Goal: Find specific page/section: Find specific page/section

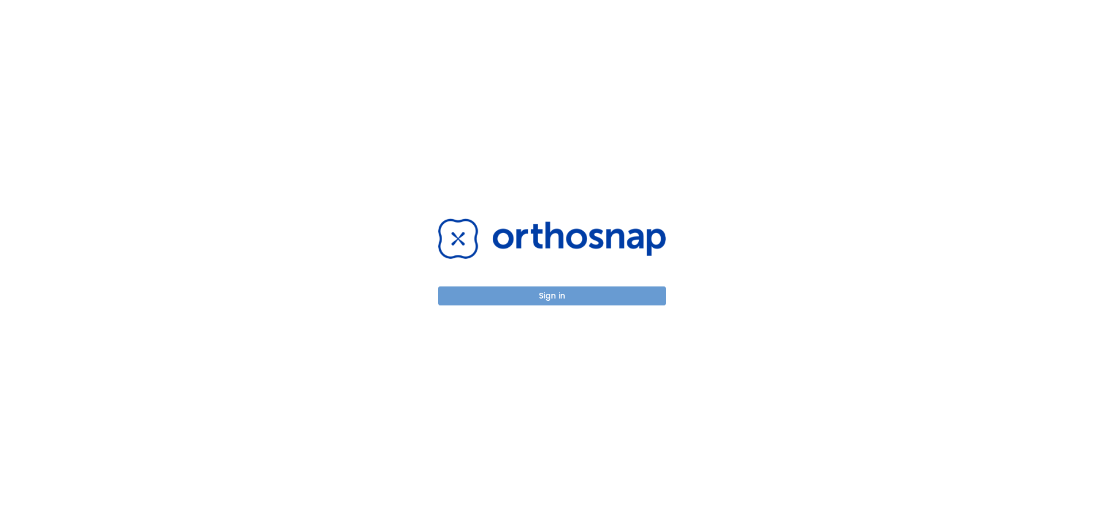
click at [538, 287] on button "Sign in" at bounding box center [552, 295] width 228 height 19
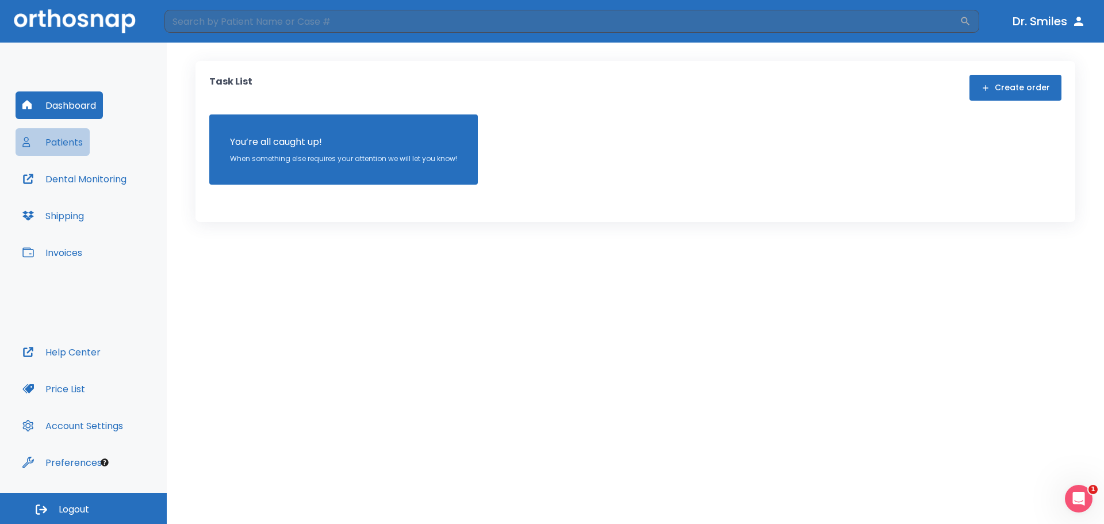
click at [74, 141] on button "Patients" at bounding box center [53, 142] width 74 height 28
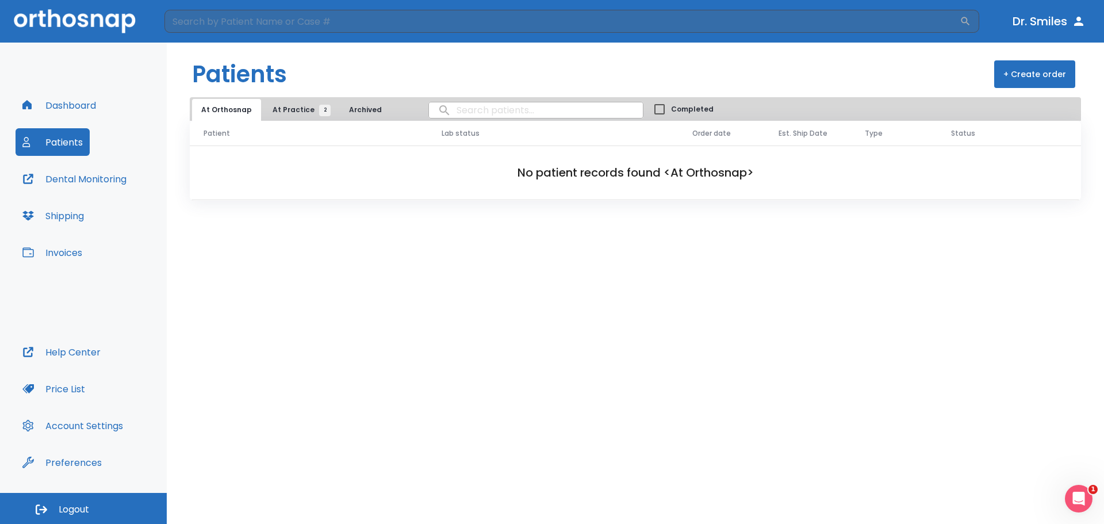
click at [466, 107] on input "search" at bounding box center [536, 110] width 214 height 22
click at [292, 105] on span "At Practice 2" at bounding box center [299, 110] width 52 height 10
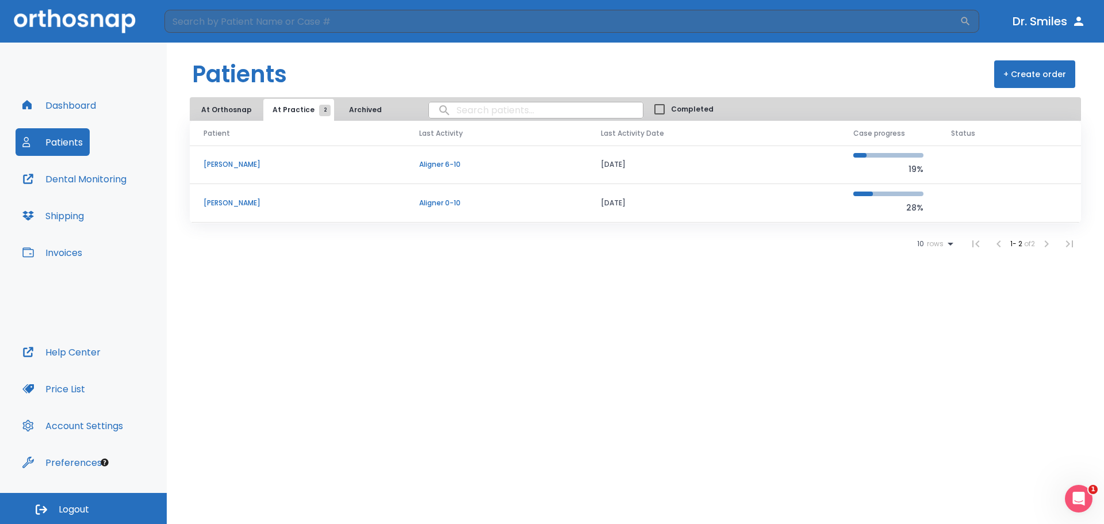
click at [230, 109] on button "At Orthosnap" at bounding box center [226, 110] width 69 height 22
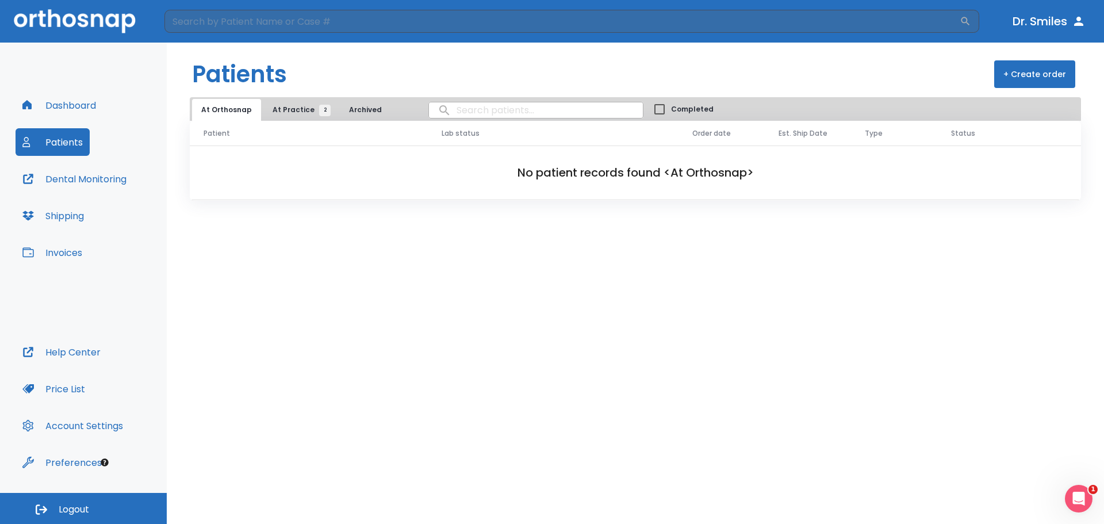
click at [461, 110] on input "search" at bounding box center [536, 110] width 214 height 22
type input "jonny"
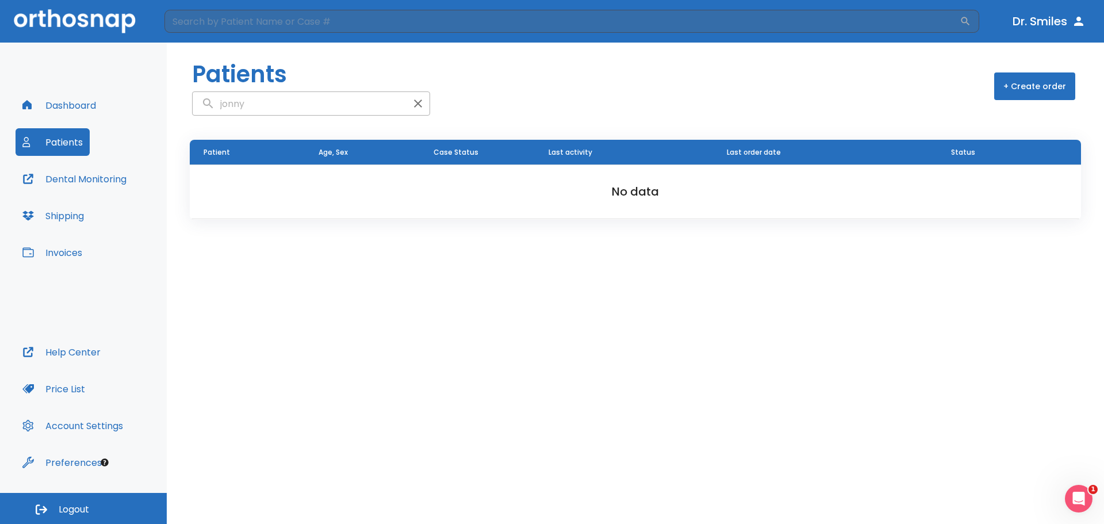
click at [109, 187] on button "Dental Monitoring" at bounding box center [75, 179] width 118 height 28
click at [55, 218] on button "Shipping" at bounding box center [53, 216] width 75 height 28
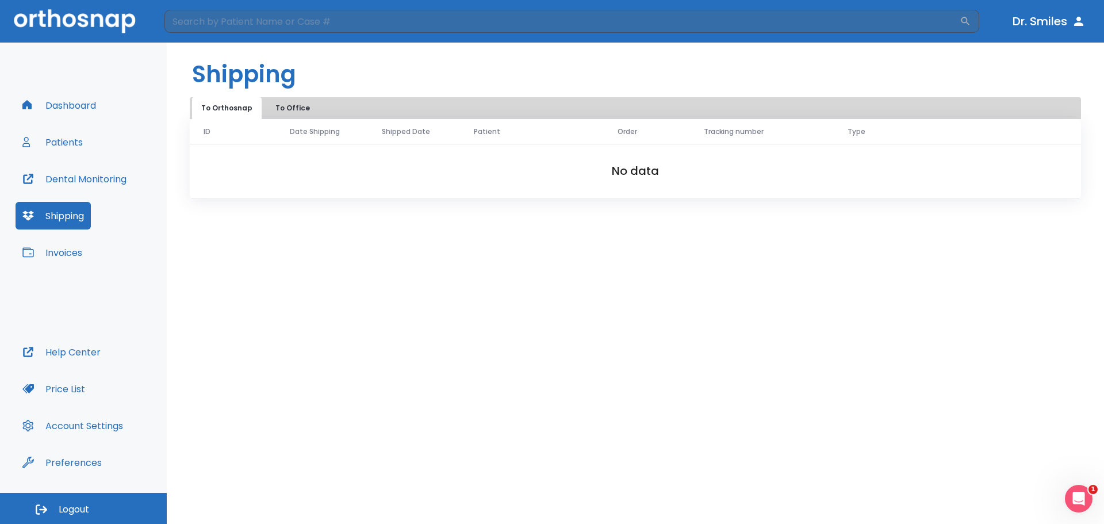
click at [597, 170] on h2 "No data" at bounding box center [635, 170] width 854 height 17
click at [288, 108] on button "To Office" at bounding box center [292, 108] width 57 height 22
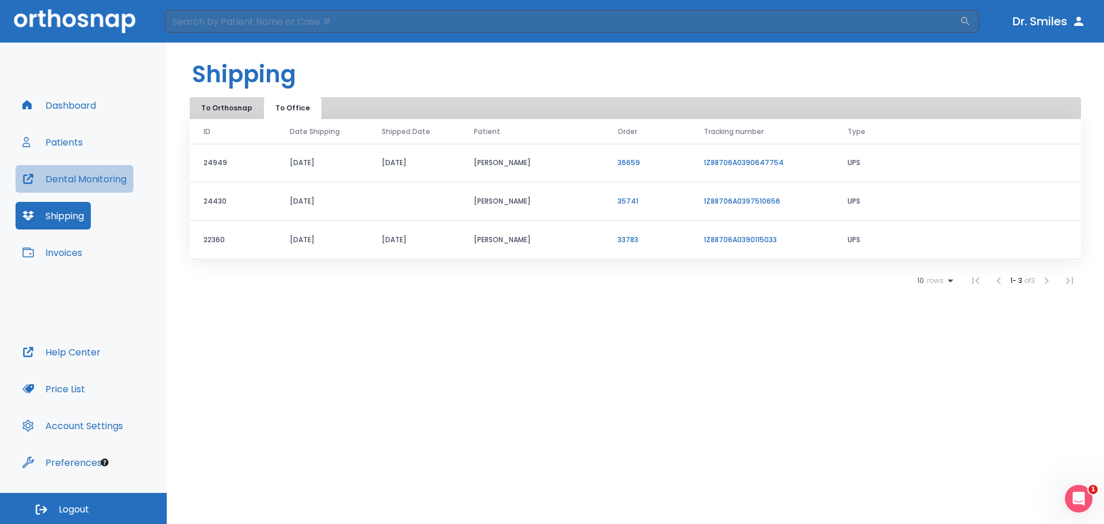
click at [97, 179] on button "Dental Monitoring" at bounding box center [75, 179] width 118 height 28
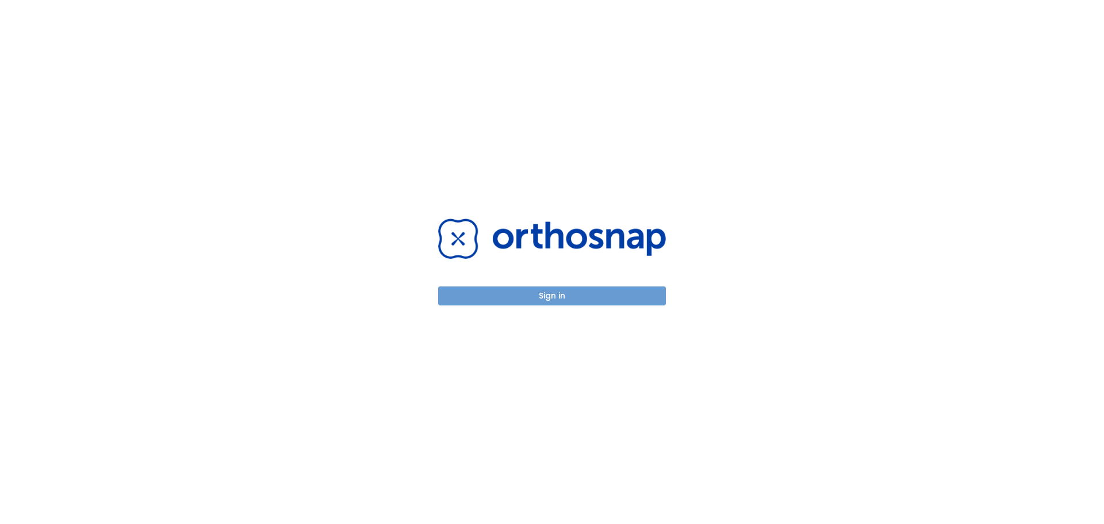
click at [582, 297] on button "Sign in" at bounding box center [552, 295] width 228 height 19
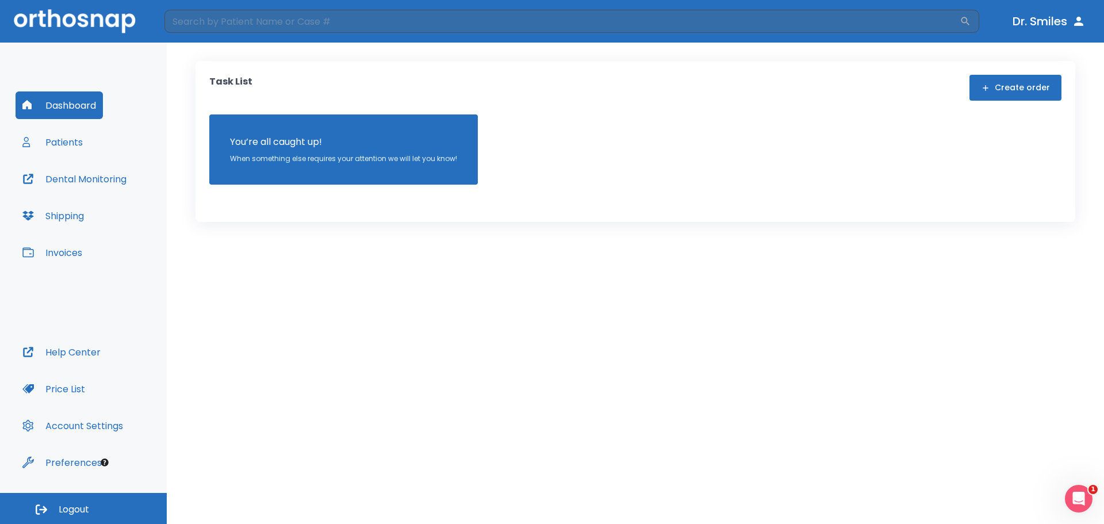
click at [72, 217] on button "Shipping" at bounding box center [53, 216] width 75 height 28
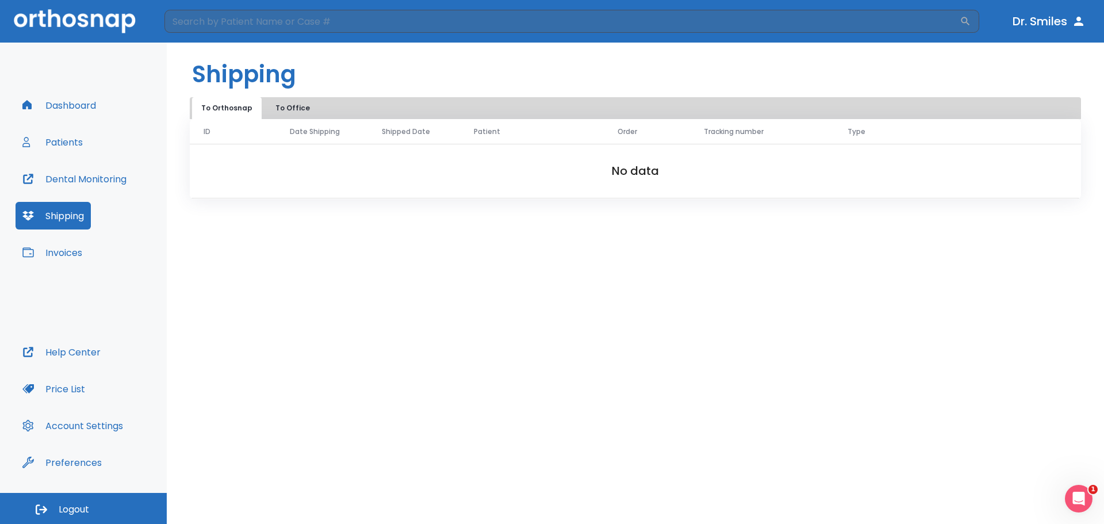
click at [298, 109] on button "To Office" at bounding box center [292, 108] width 57 height 22
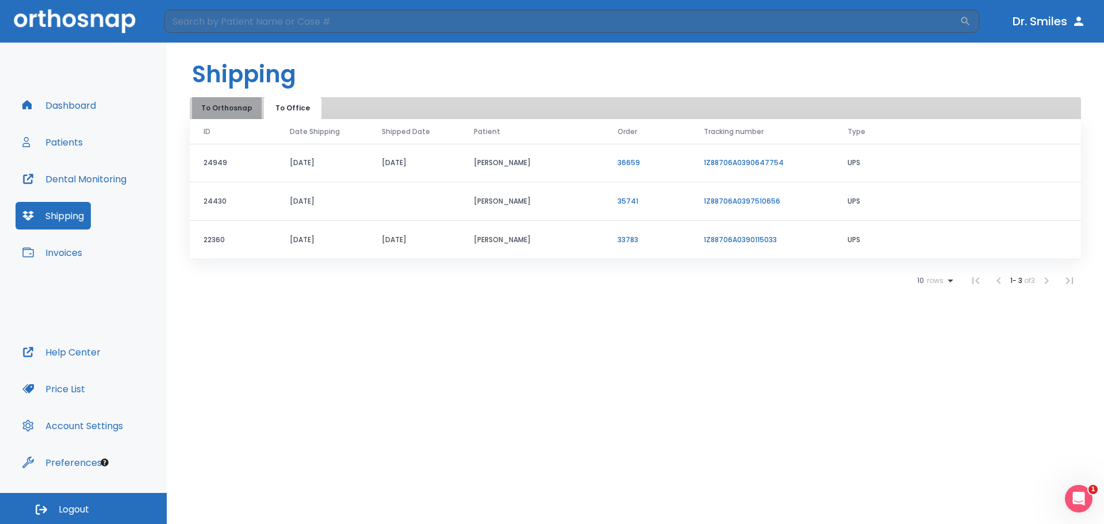
click at [237, 110] on button "To Orthosnap" at bounding box center [227, 108] width 70 height 22
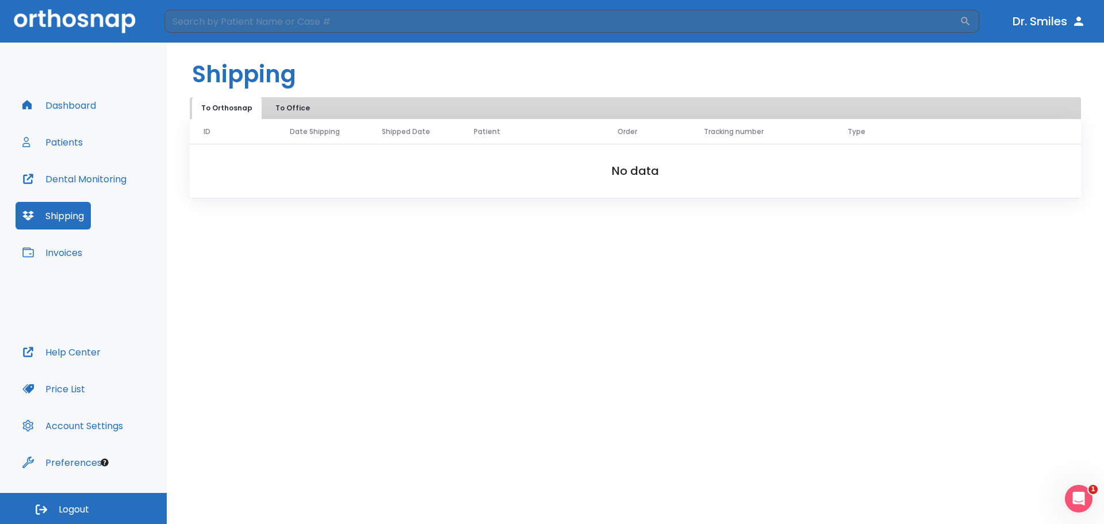
click at [65, 248] on button "Invoices" at bounding box center [53, 253] width 74 height 28
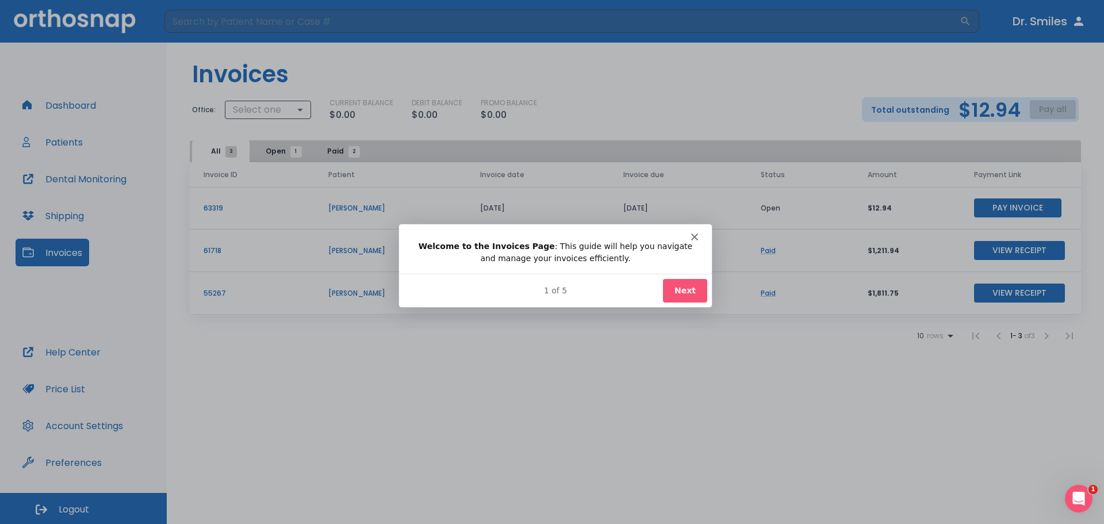
click at [691, 292] on button "Next" at bounding box center [684, 290] width 44 height 24
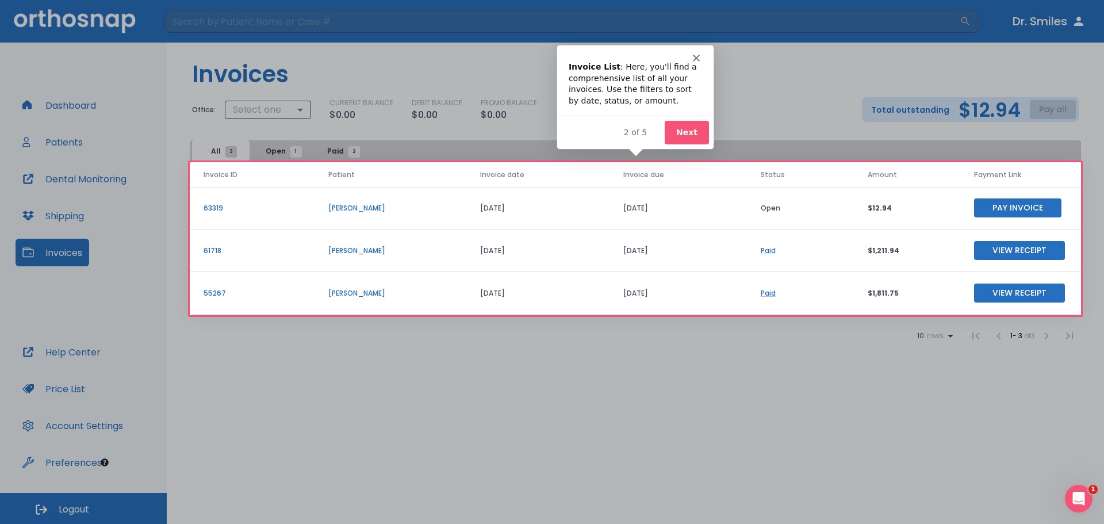
click at [699, 62] on div "Invoice List : Here, you'll find a comprehensive list of all your invoices. Use…" at bounding box center [634, 83] width 133 height 45
click at [698, 52] on div "Intercom messenger" at bounding box center [635, 53] width 156 height 16
click at [699, 49] on div "Intercom messenger" at bounding box center [635, 53] width 156 height 16
click at [697, 51] on div "Intercom messenger" at bounding box center [635, 53] width 156 height 16
click at [700, 122] on button "Next" at bounding box center [686, 132] width 44 height 24
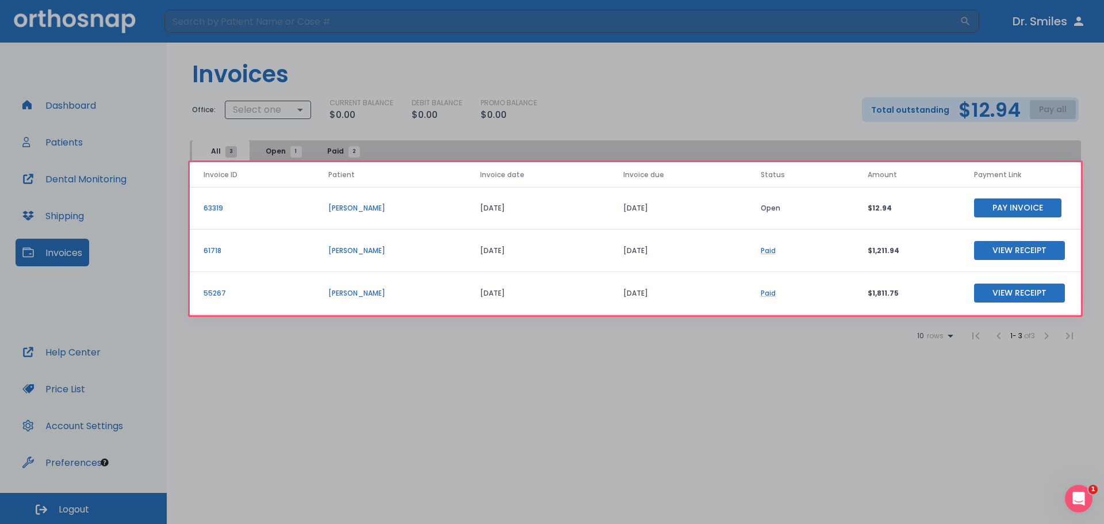
click at [699, 126] on button "Next" at bounding box center [686, 132] width 44 height 24
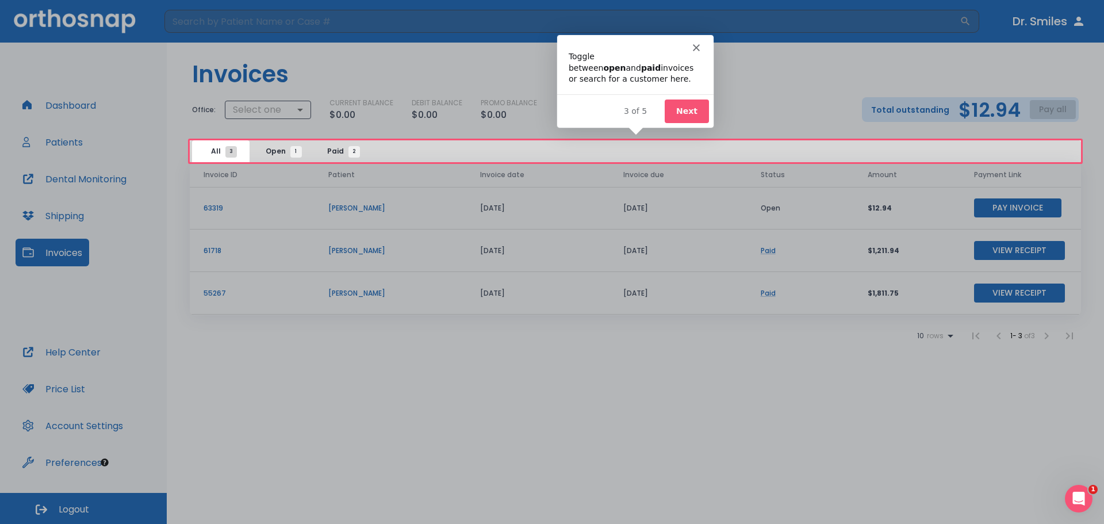
click at [693, 124] on div "3 of 5 Next" at bounding box center [635, 109] width 156 height 33
click at [692, 117] on button "Next" at bounding box center [686, 110] width 44 height 24
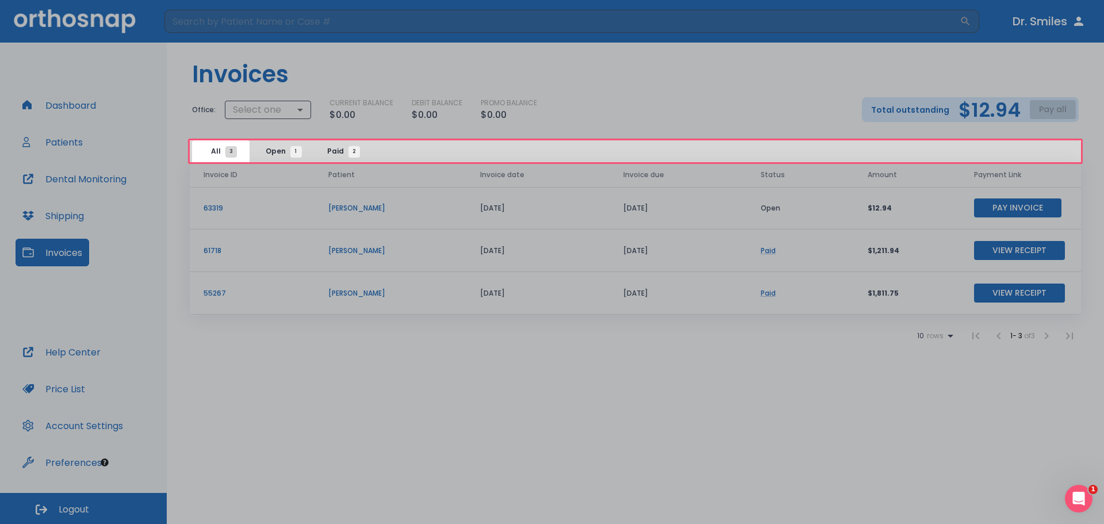
click at [691, 109] on button "Next" at bounding box center [686, 110] width 44 height 24
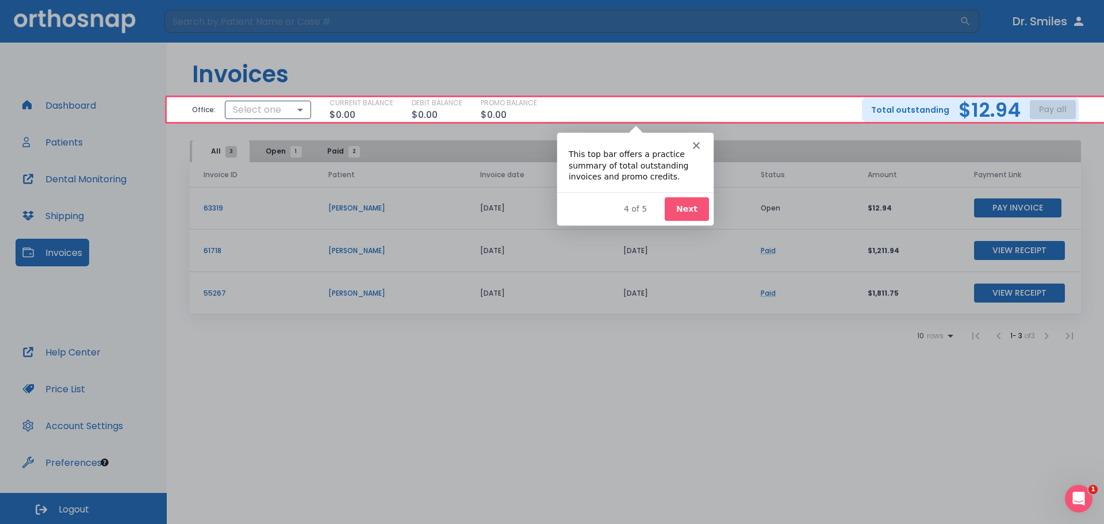
click at [689, 110] on div "Product tour overlay" at bounding box center [552, 262] width 1104 height 524
click at [689, 106] on div "Product tour overlay" at bounding box center [552, 262] width 1104 height 524
click at [683, 201] on button "Next" at bounding box center [686, 209] width 44 height 24
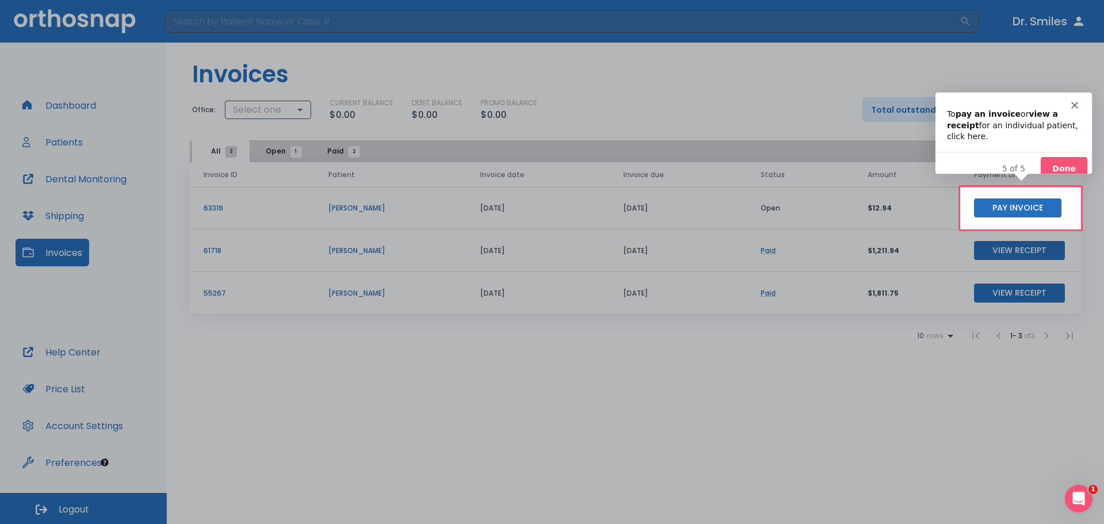
click at [1063, 156] on button "Done" at bounding box center [1063, 168] width 47 height 24
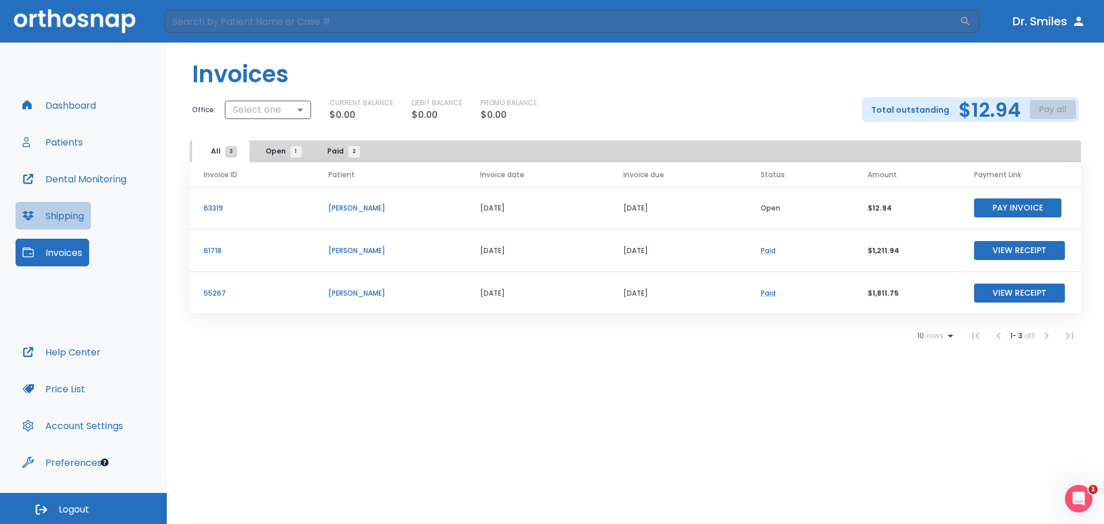
click at [76, 210] on button "Shipping" at bounding box center [53, 216] width 75 height 28
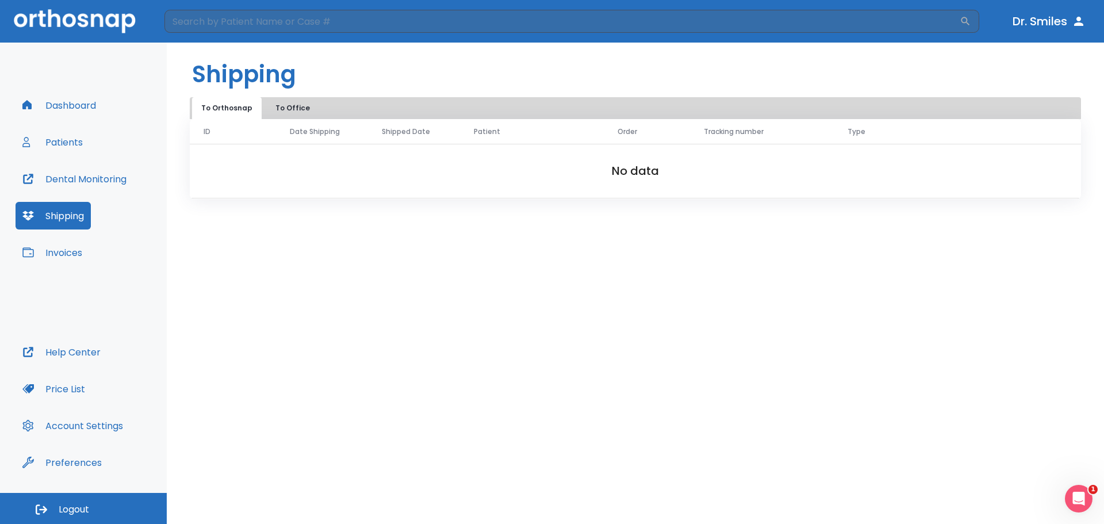
click at [80, 142] on button "Patients" at bounding box center [53, 142] width 74 height 28
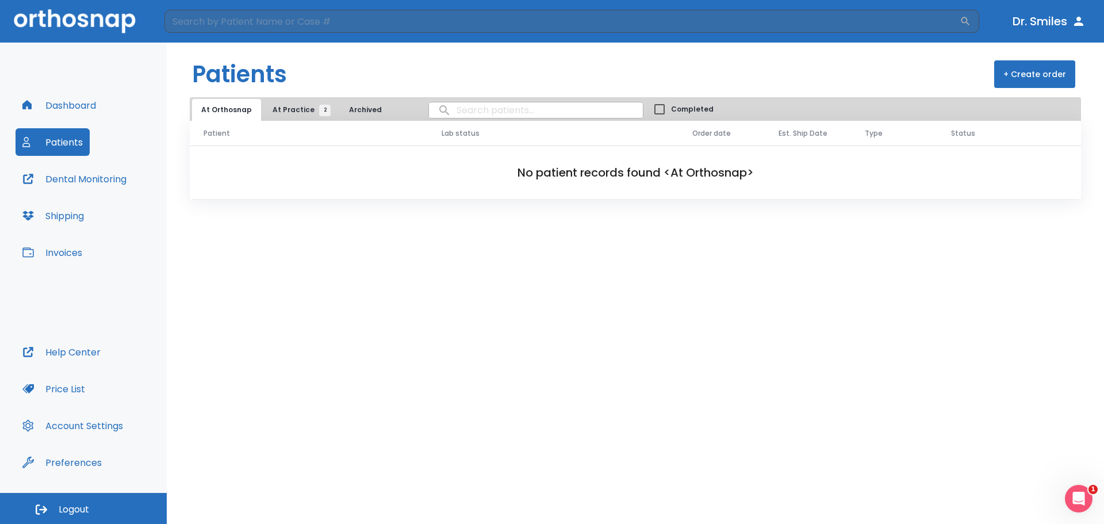
drag, startPoint x: 70, startPoint y: 91, endPoint x: 71, endPoint y: 103, distance: 12.1
click at [71, 103] on div "Dashboard Patients Dental Monitoring Shipping Invoices Help Center Price List A…" at bounding box center [83, 268] width 167 height 450
click at [71, 103] on button "Dashboard" at bounding box center [59, 105] width 87 height 28
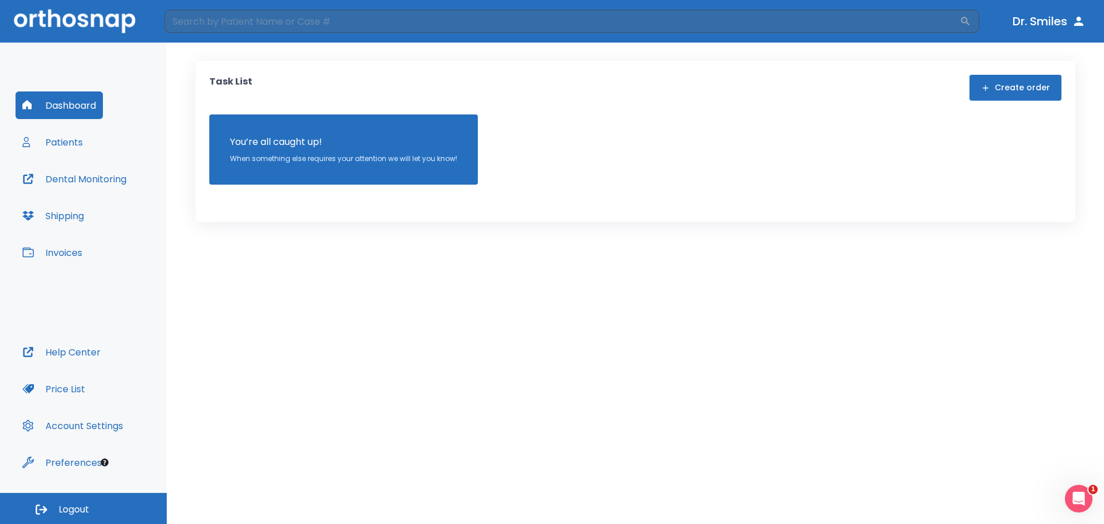
click at [366, 161] on p "When something else requires your attention we will let you know!" at bounding box center [343, 159] width 227 height 10
